Goal: Task Accomplishment & Management: Use online tool/utility

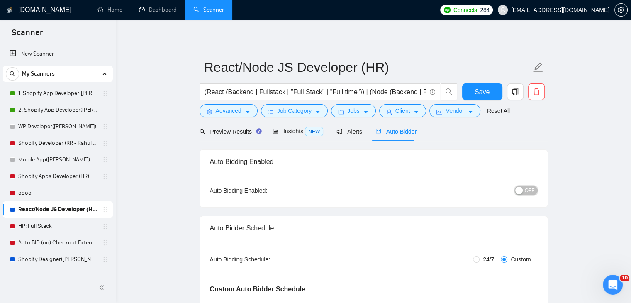
drag, startPoint x: 524, startPoint y: 191, endPoint x: 583, endPoint y: 177, distance: 61.4
click at [523, 190] on div "button" at bounding box center [518, 190] width 7 height 7
drag, startPoint x: 162, startPoint y: 38, endPoint x: 233, endPoint y: 46, distance: 71.0
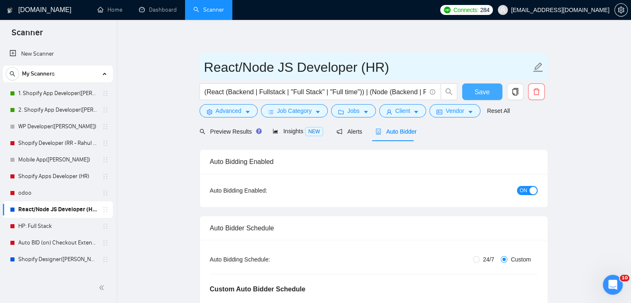
drag, startPoint x: 483, startPoint y: 90, endPoint x: 448, endPoint y: 59, distance: 47.0
click at [483, 90] on span "Save" at bounding box center [482, 92] width 15 height 10
click at [448, 64] on input "React/Node JS Developer (HR)" at bounding box center [367, 67] width 327 height 21
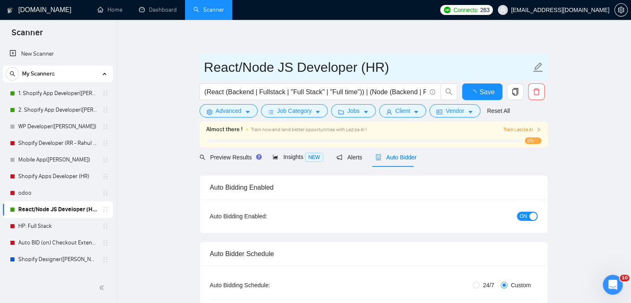
checkbox input "true"
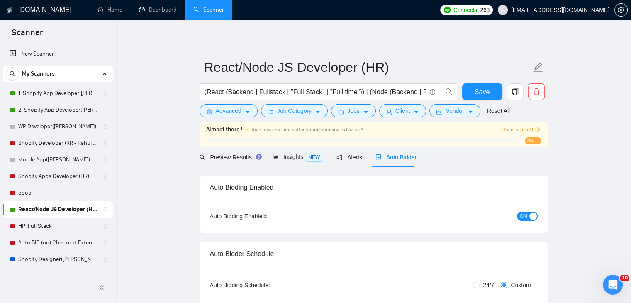
click at [535, 129] on span "Train Laziza AI" at bounding box center [522, 130] width 38 height 8
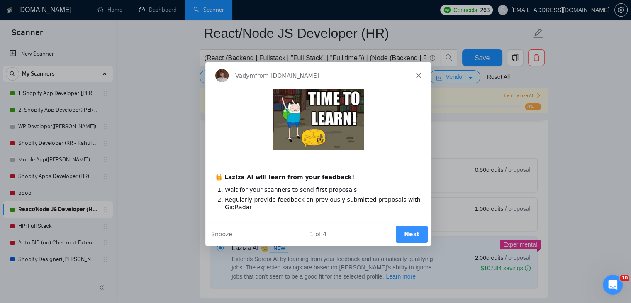
scroll to position [373, 0]
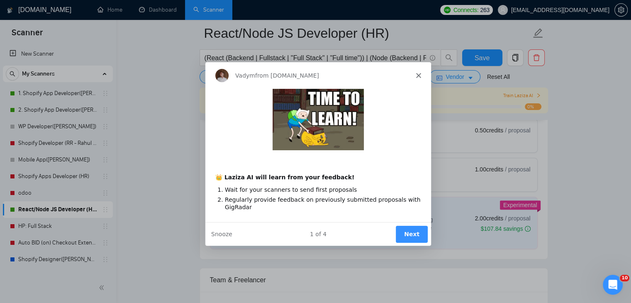
click at [408, 229] on button "Next" at bounding box center [411, 233] width 32 height 17
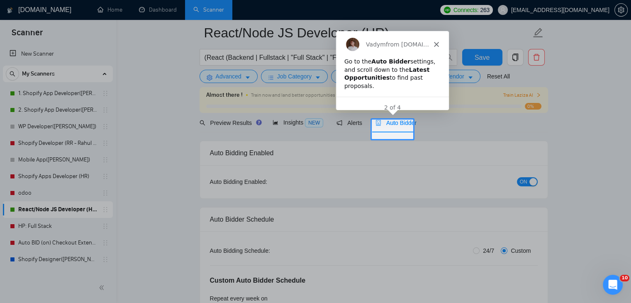
scroll to position [12, 0]
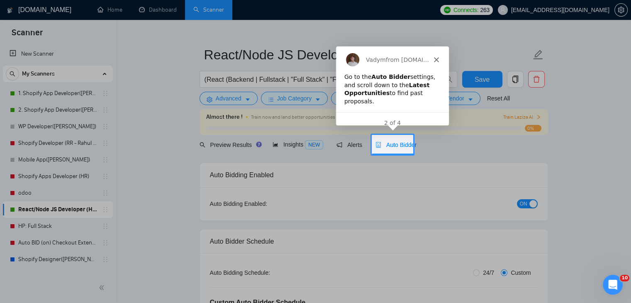
click at [434, 58] on icon "Close" at bounding box center [436, 59] width 5 height 5
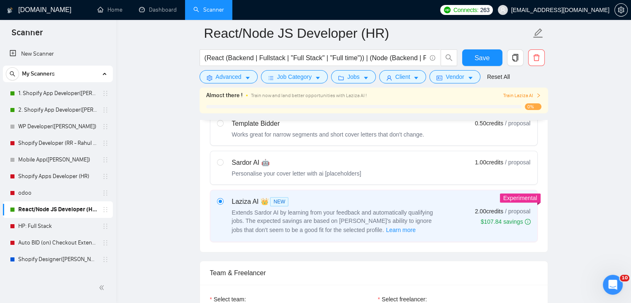
scroll to position [386, 0]
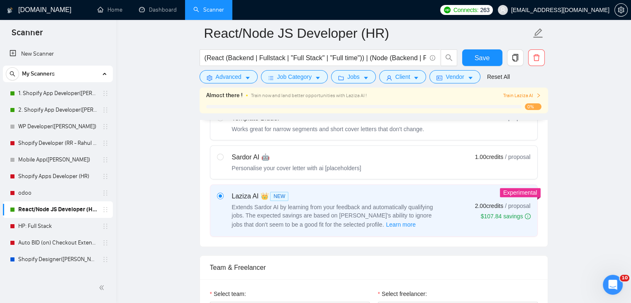
click at [227, 155] on div "Sardor AI 🤖 Personalise your cover letter with ai [placeholders]" at bounding box center [289, 162] width 144 height 20
click at [223, 155] on input "radio" at bounding box center [220, 157] width 6 height 6
radio input "true"
radio input "false"
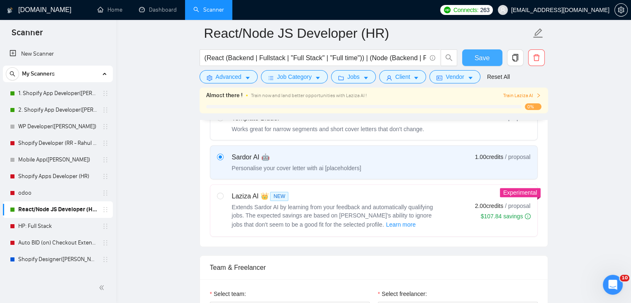
click at [478, 59] on span "Save" at bounding box center [482, 58] width 15 height 10
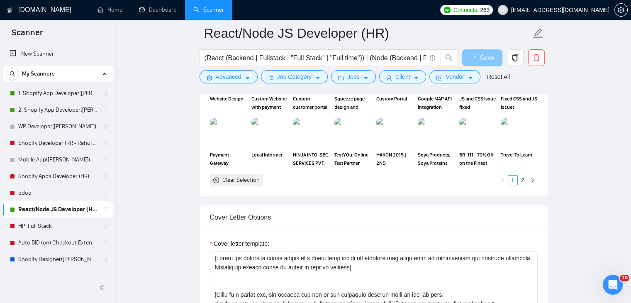
scroll to position [718, 0]
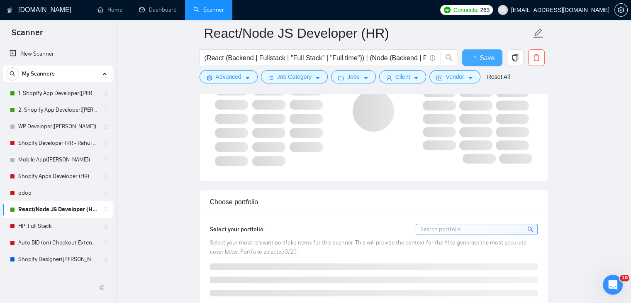
checkbox input "true"
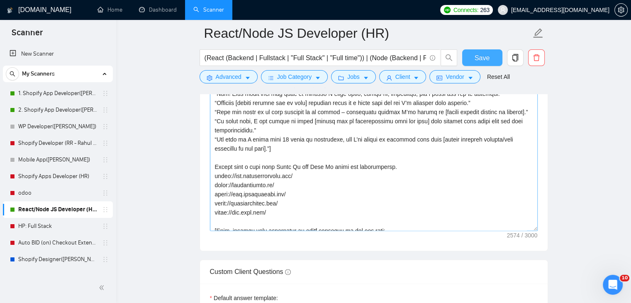
scroll to position [20, 0]
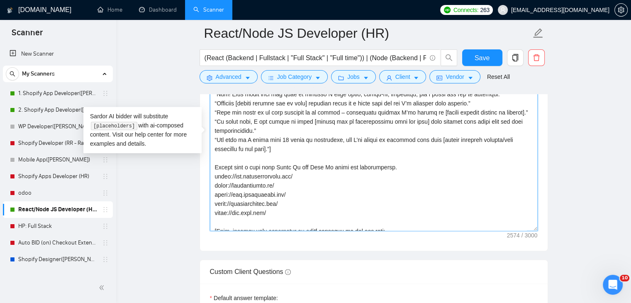
drag, startPoint x: 287, startPoint y: 146, endPoint x: 279, endPoint y: 146, distance: 8.3
click at [279, 146] on textarea "Cover letter template:" at bounding box center [374, 137] width 328 height 187
click at [281, 146] on textarea "Cover letter template:" at bounding box center [374, 137] width 328 height 187
click at [282, 146] on textarea "Cover letter template:" at bounding box center [374, 137] width 328 height 187
click at [289, 145] on textarea "Cover letter template:" at bounding box center [374, 137] width 328 height 187
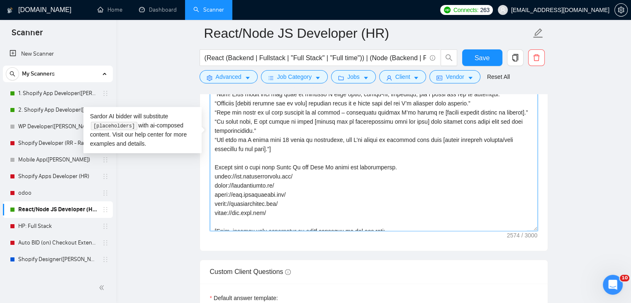
click at [310, 143] on textarea "Cover letter template:" at bounding box center [374, 137] width 328 height 187
drag, startPoint x: 281, startPoint y: 147, endPoint x: 286, endPoint y: 147, distance: 5.8
click at [286, 147] on textarea "Cover letter template:" at bounding box center [374, 137] width 328 height 187
type textarea "[Lorem ips dolorsita conse adipis el s doeiu temp incidi utl etdolore mag aliqu…"
click at [587, 100] on main "React/Node JS Developer (HR) (React (Backend | Fullstack | "Full Stack" | "Full…" at bounding box center [373, 197] width 488 height 2594
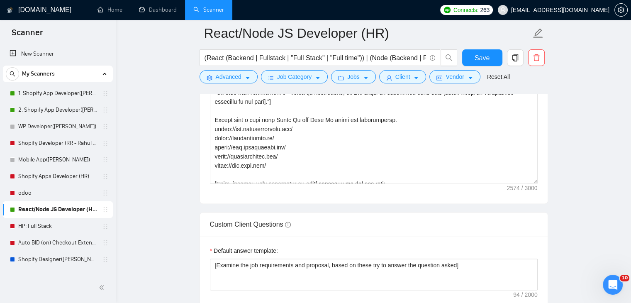
scroll to position [1299, 0]
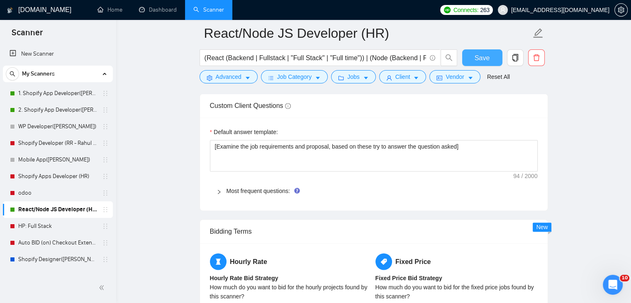
click at [485, 60] on span "Save" at bounding box center [482, 58] width 15 height 10
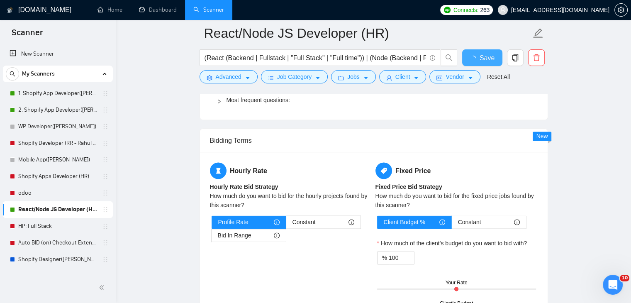
checkbox input "true"
